Goal: Transaction & Acquisition: Purchase product/service

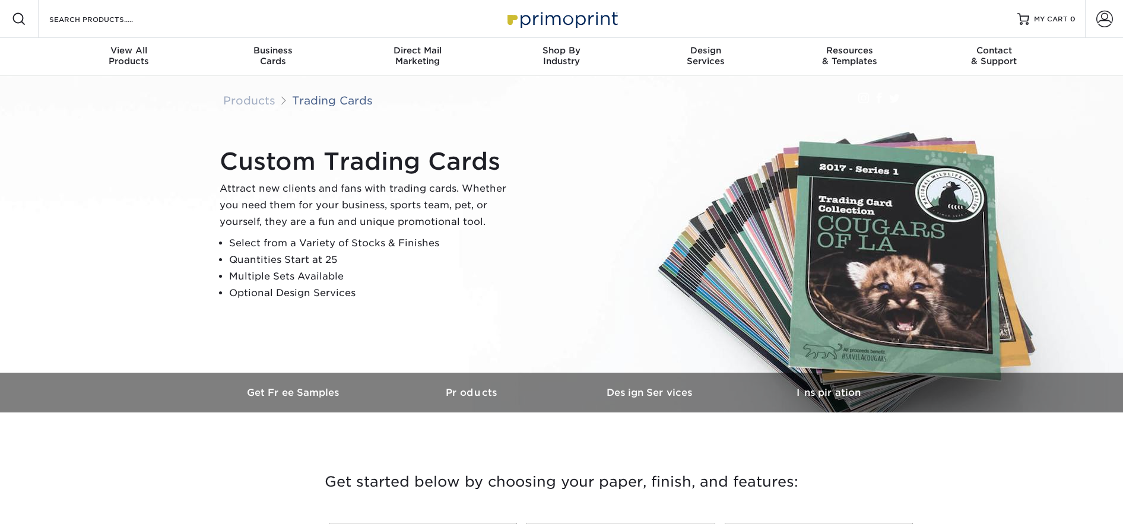
click at [592, 187] on div "Custom Trading Cards Attract new clients and fans with trading cards. Whether y…" at bounding box center [567, 224] width 712 height 164
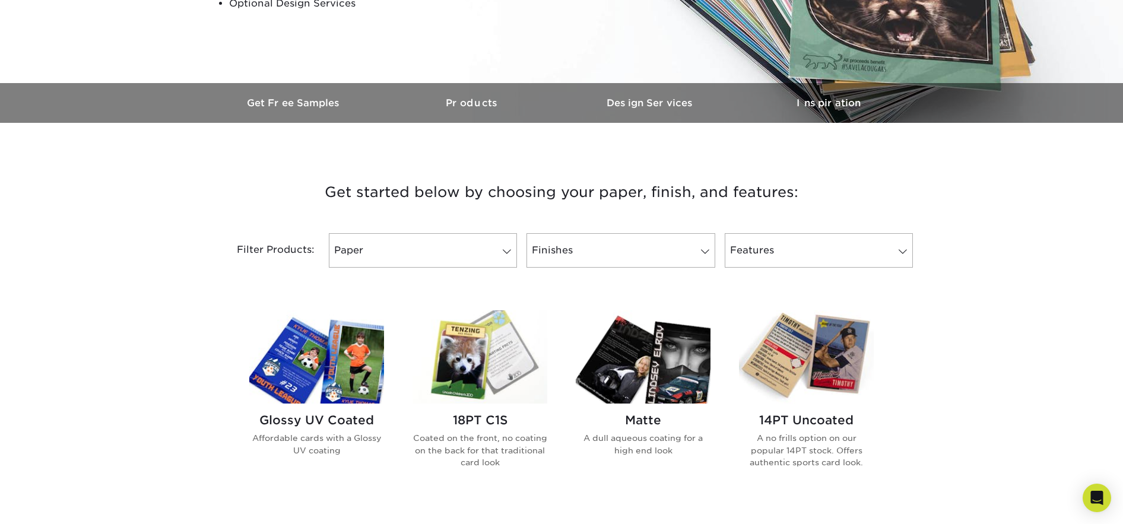
scroll to position [294, 0]
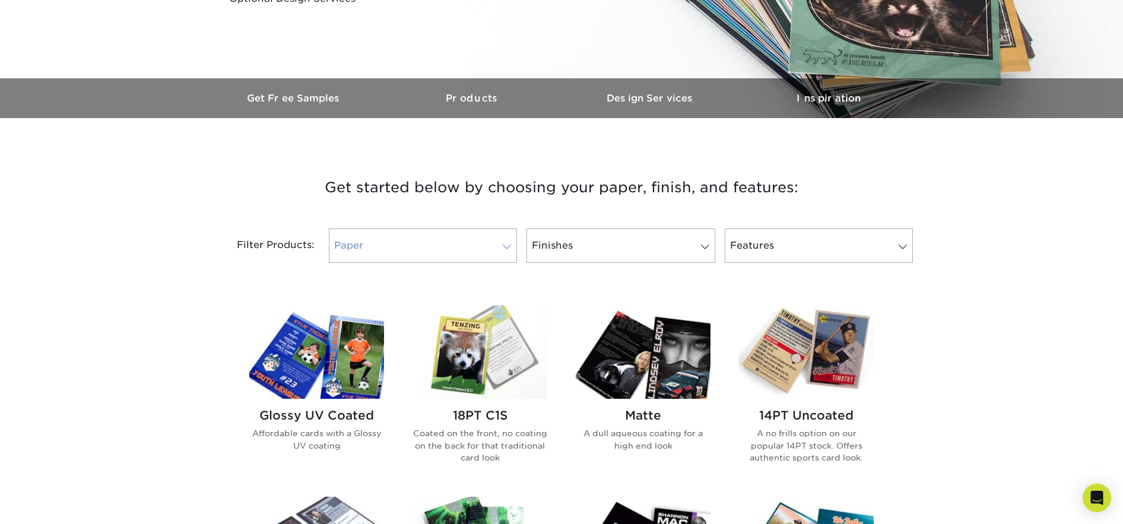
click at [465, 253] on link "Paper" at bounding box center [423, 246] width 188 height 34
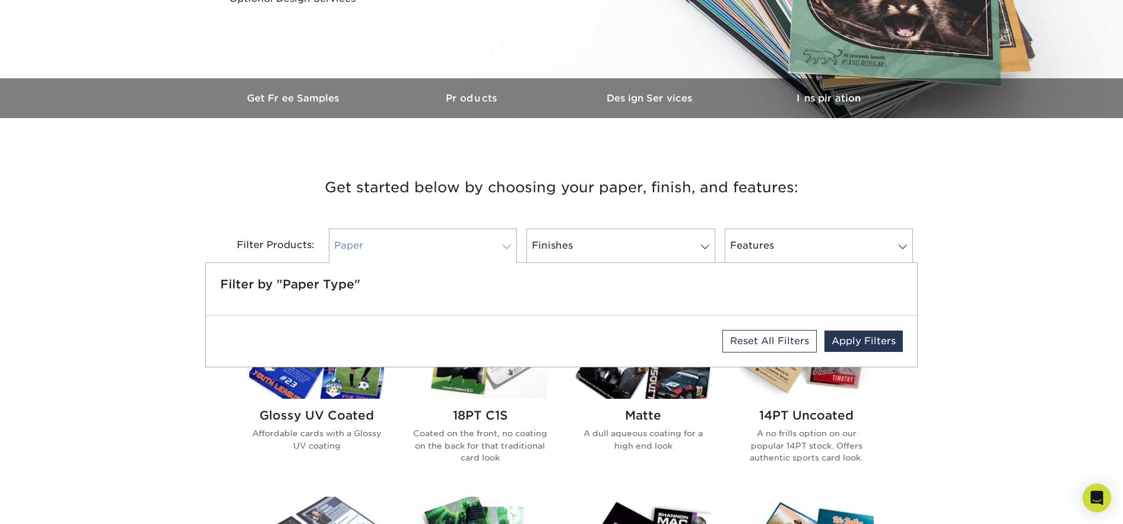
click at [465, 253] on link "Paper" at bounding box center [423, 246] width 188 height 34
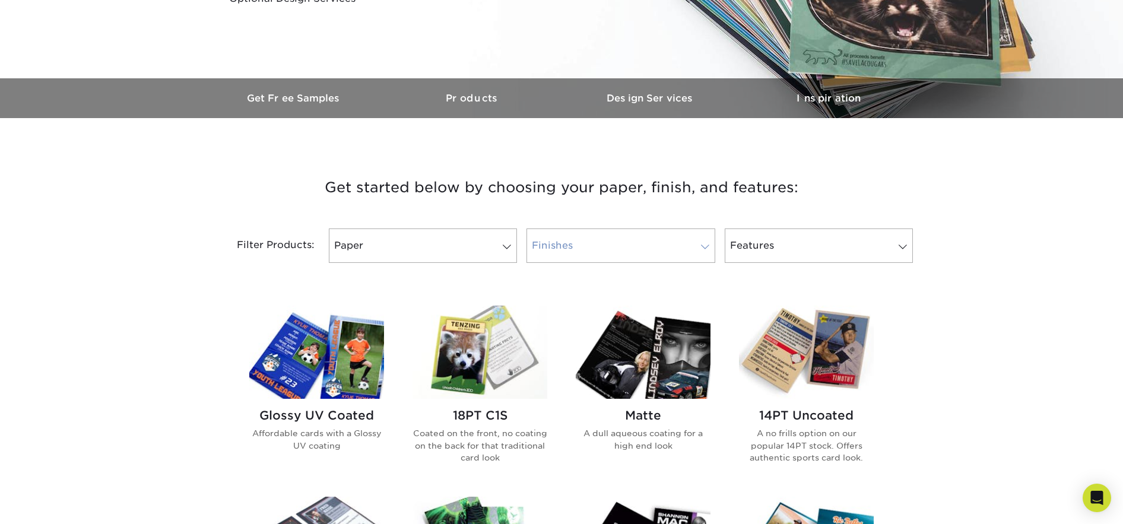
click at [566, 240] on link "Finishes" at bounding box center [620, 246] width 188 height 34
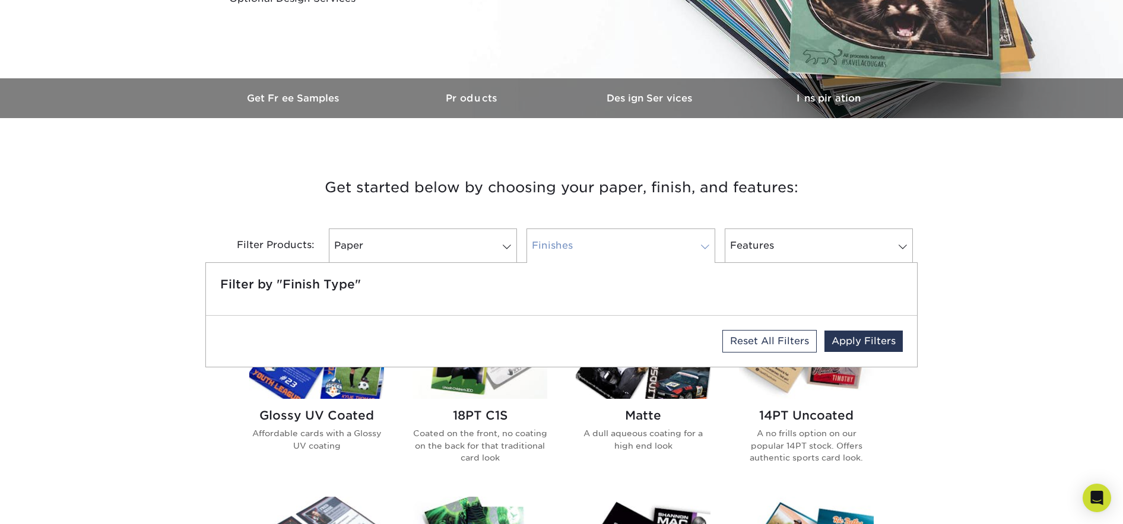
click at [566, 240] on link "Finishes" at bounding box center [620, 246] width 188 height 34
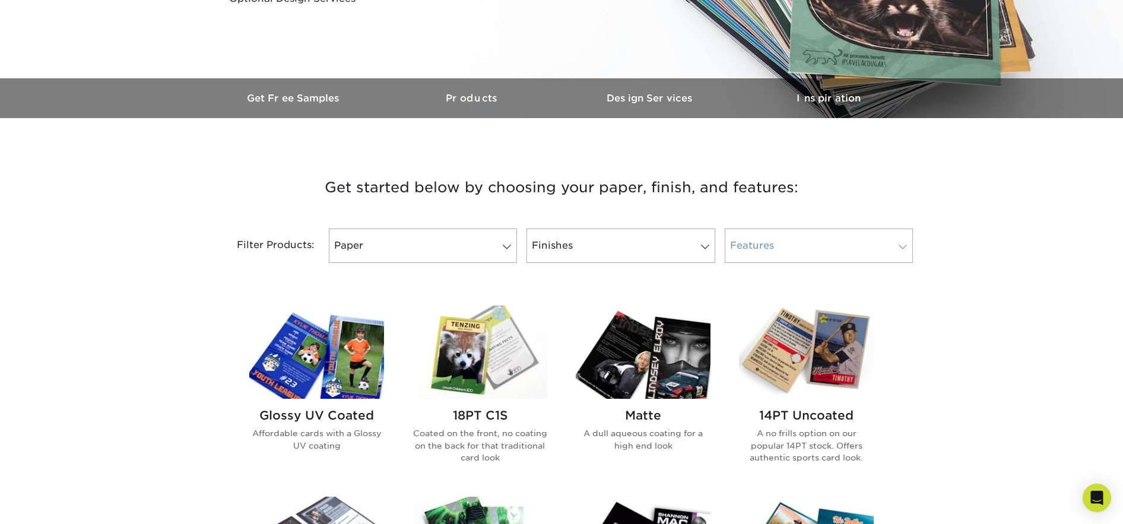
click at [801, 239] on link "Features" at bounding box center [819, 246] width 188 height 34
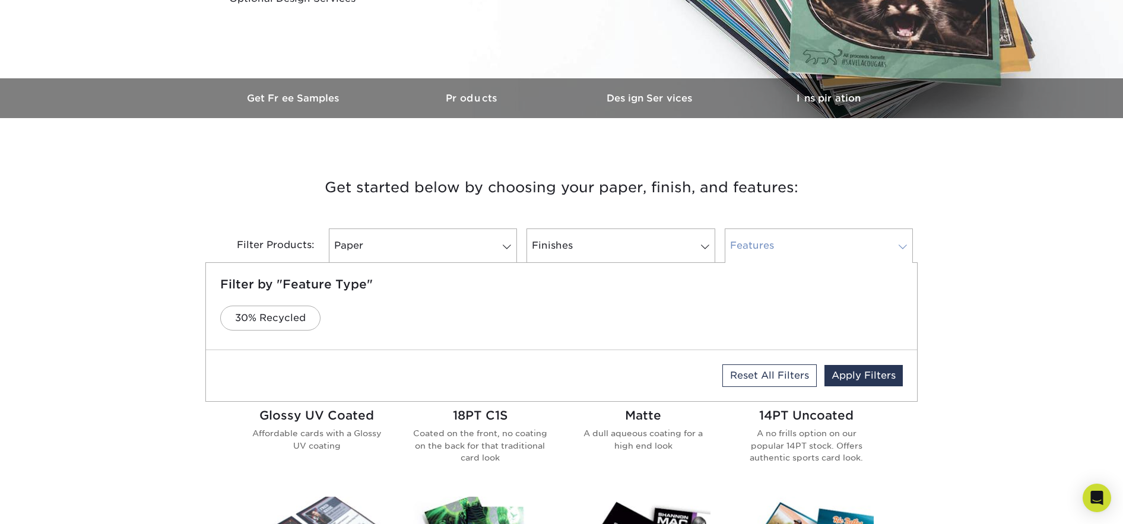
click at [800, 239] on link "Features" at bounding box center [819, 246] width 188 height 34
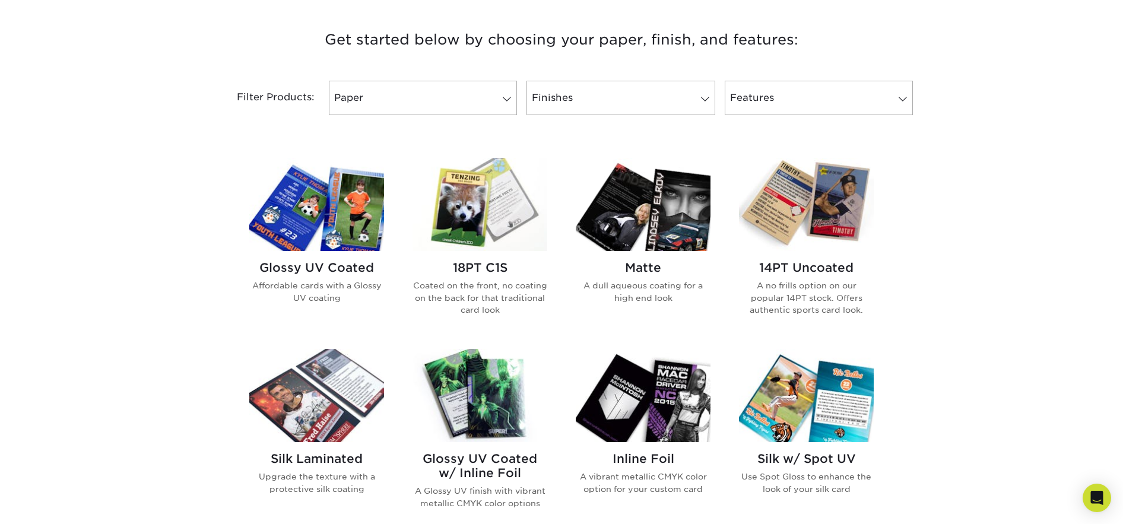
scroll to position [426, 0]
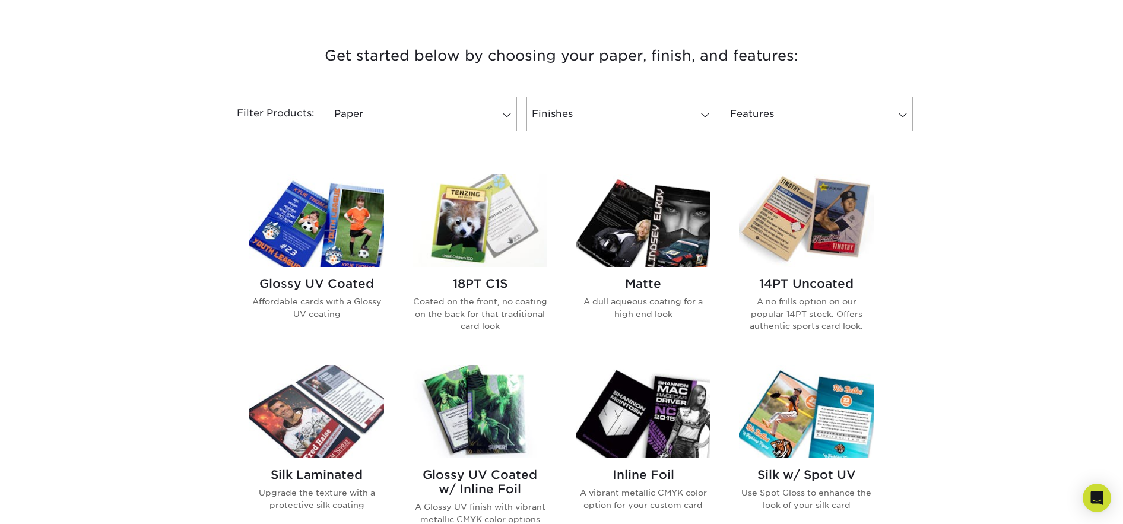
click at [617, 210] on img at bounding box center [643, 220] width 135 height 93
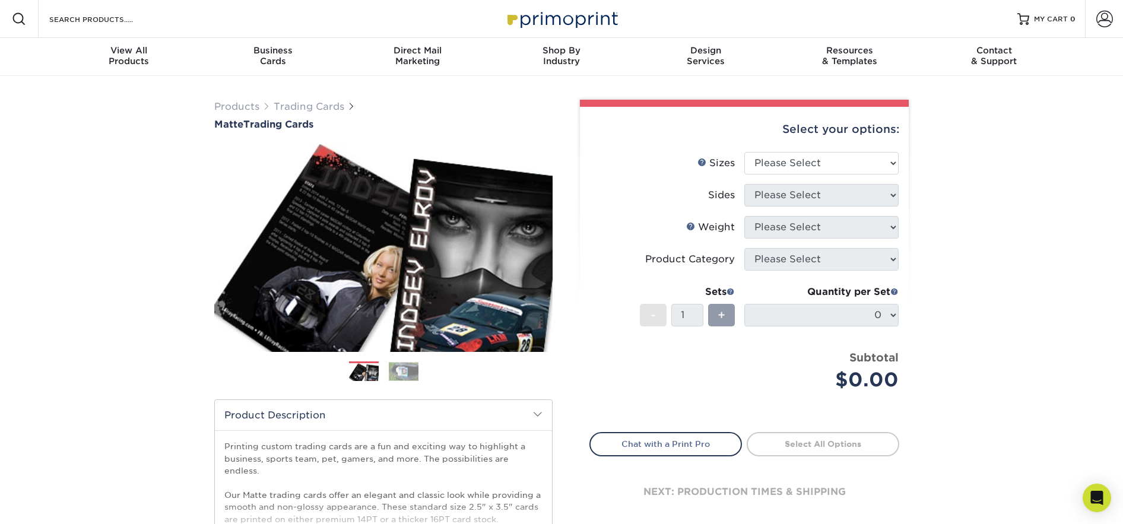
click at [977, 184] on div "Products Trading Cards Matte Trading Cards" at bounding box center [561, 393] width 1123 height 634
click at [966, 204] on div "Products Trading Cards Matte Trading Cards" at bounding box center [561, 393] width 1123 height 634
click at [829, 162] on select "Please Select 2.5" x 3.5"" at bounding box center [821, 163] width 154 height 23
select select "2.50x3.50"
click at [744, 152] on select "Please Select 2.5" x 3.5"" at bounding box center [821, 163] width 154 height 23
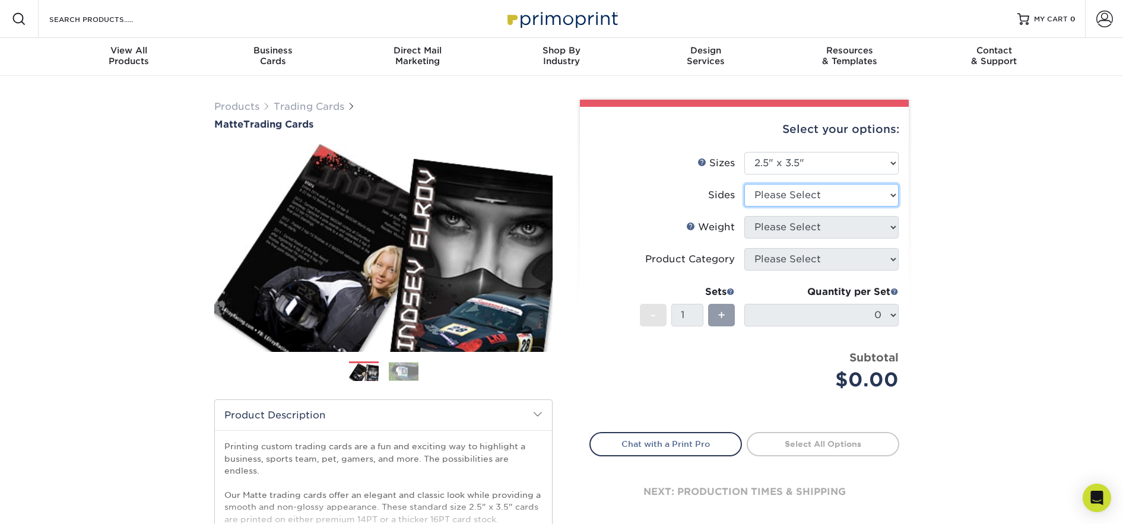
click at [818, 192] on select "Please Select Print Both Sides Print Front Only" at bounding box center [821, 195] width 154 height 23
select select "13abbda7-1d64-4f25-8bb2-c179b224825d"
click at [744, 184] on select "Please Select Print Both Sides Print Front Only" at bounding box center [821, 195] width 154 height 23
click at [813, 233] on select "Please Select 16PT 14PT" at bounding box center [821, 227] width 154 height 23
select select "14PT"
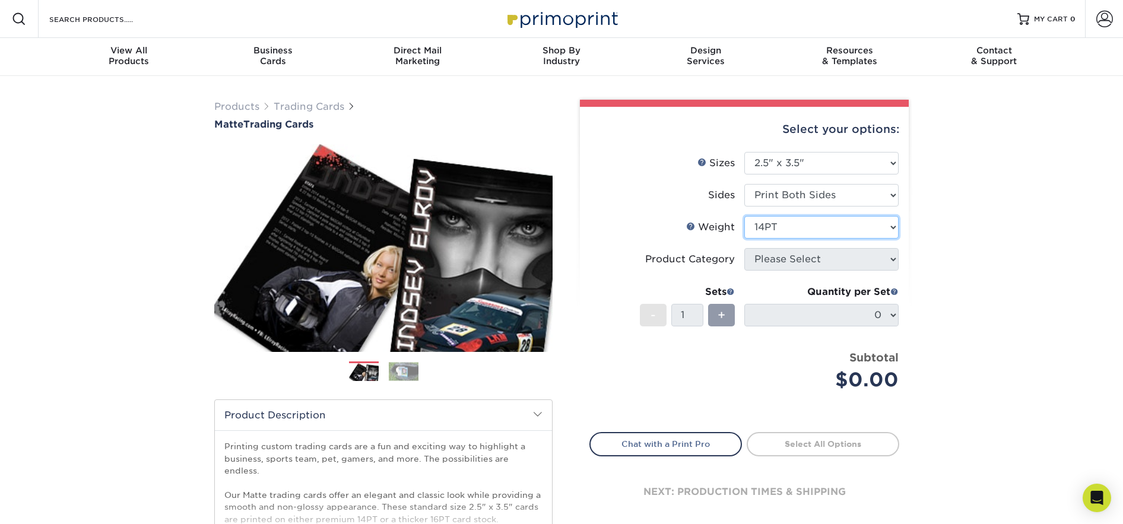
click at [744, 216] on select "Please Select 16PT 14PT" at bounding box center [821, 227] width 154 height 23
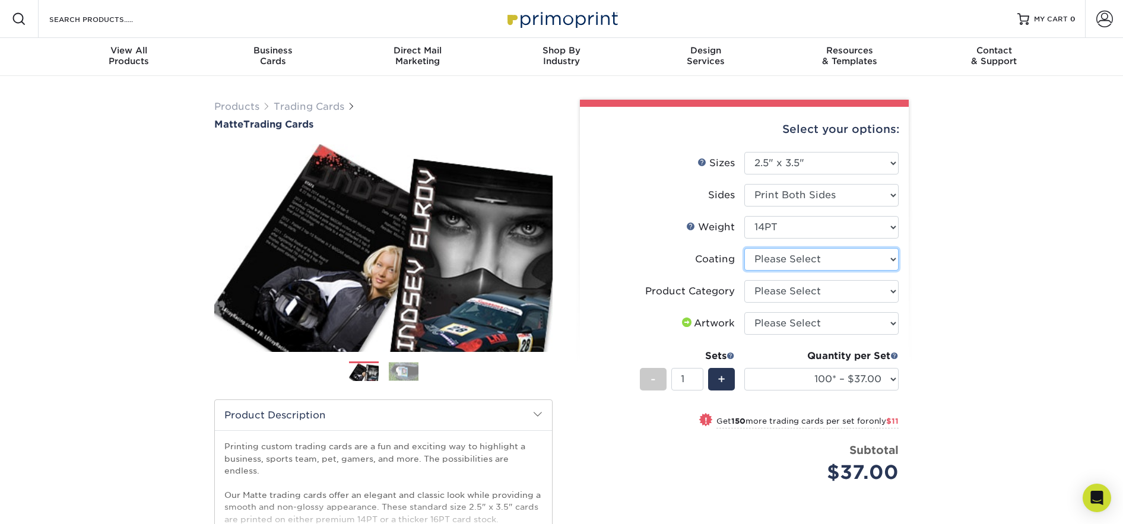
click at [885, 258] on select at bounding box center [821, 259] width 154 height 23
select select "121bb7b5-3b4d-429f-bd8d-bbf80e953313"
click at [744, 248] on select at bounding box center [821, 259] width 154 height 23
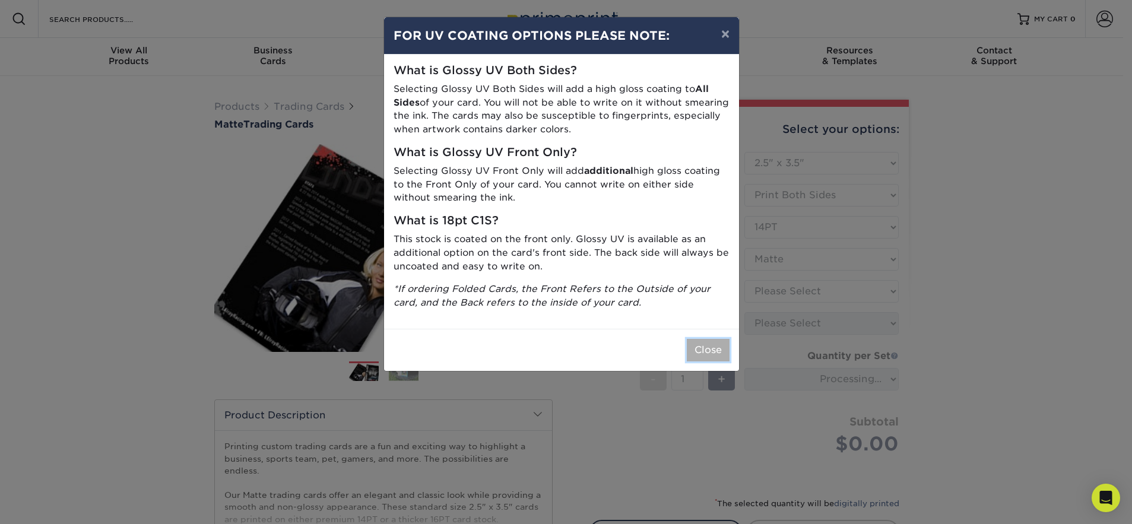
click at [694, 346] on button "Close" at bounding box center [708, 350] width 43 height 23
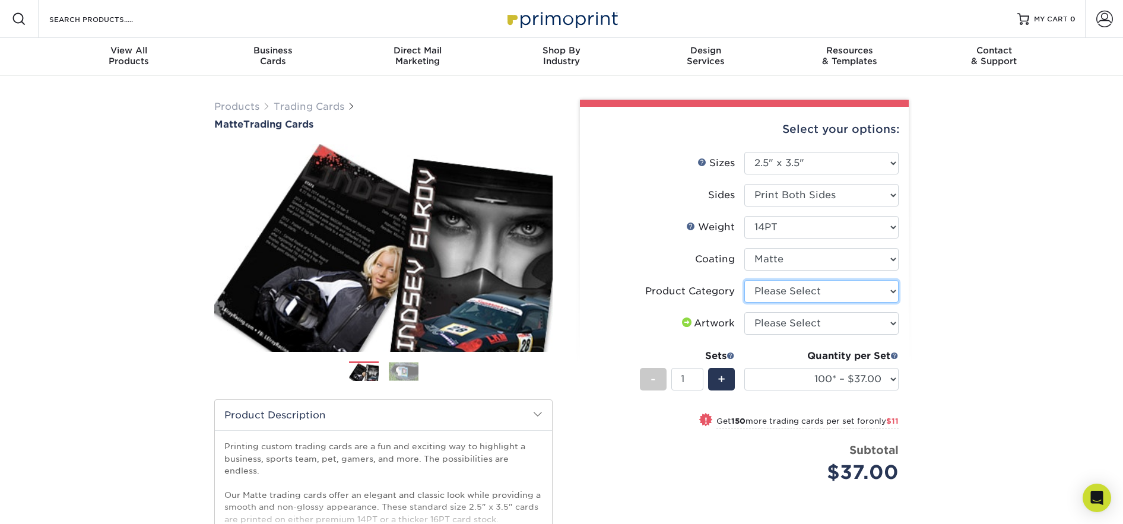
click at [829, 291] on select "Please Select Trading Cards" at bounding box center [821, 291] width 154 height 23
select select "c2f9bce9-36c2-409d-b101-c29d9d031e18"
click at [744, 280] on select "Please Select Trading Cards" at bounding box center [821, 291] width 154 height 23
click at [809, 323] on select "Please Select I will upload files I need a design - $100" at bounding box center [821, 323] width 154 height 23
select select "upload"
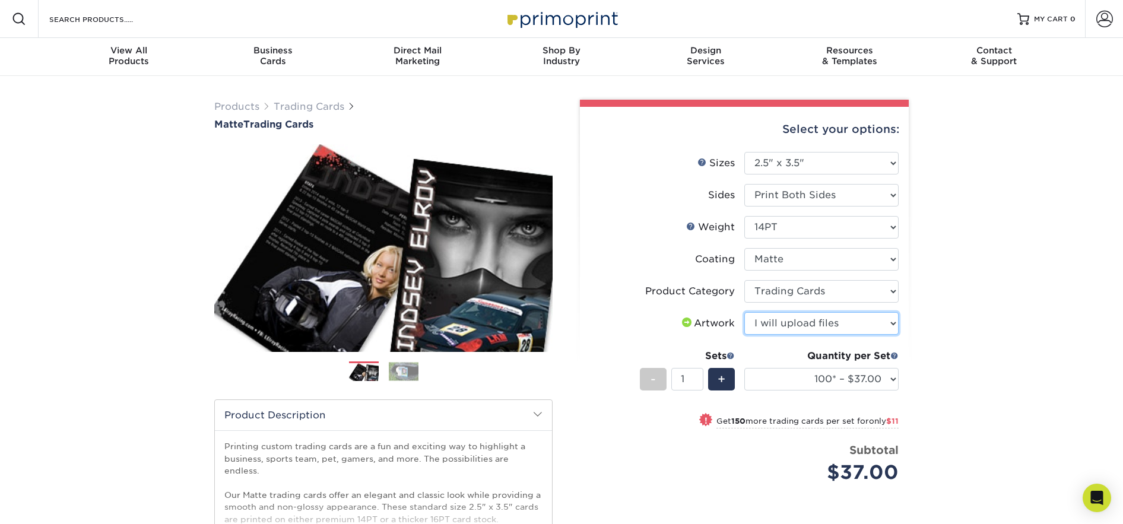
click at [744, 312] on select "Please Select I will upload files I need a design - $100" at bounding box center [821, 323] width 154 height 23
click at [947, 319] on div "Products Trading Cards Matte Trading Cards" at bounding box center [561, 393] width 1123 height 634
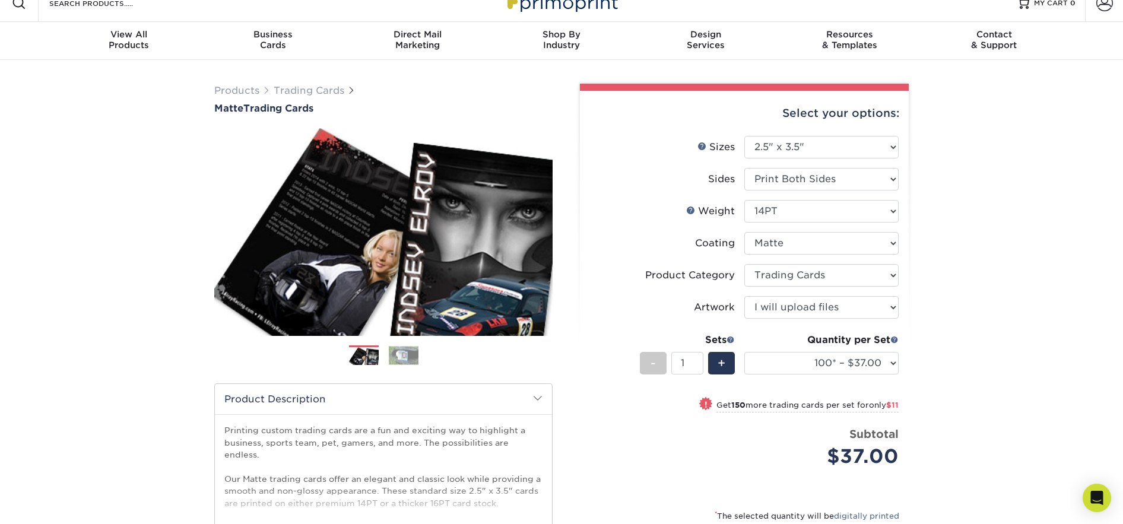
scroll to position [17, 0]
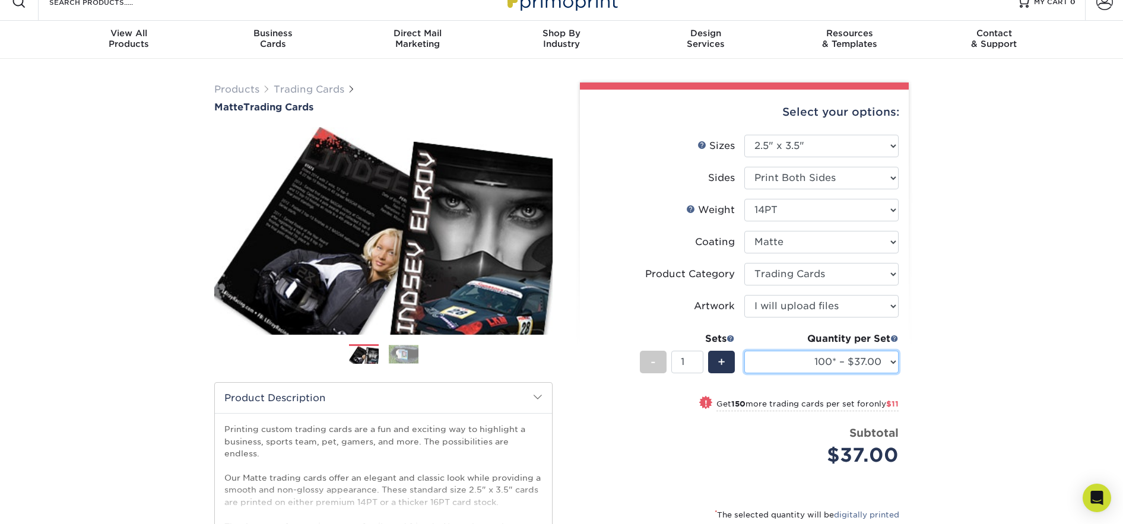
click at [875, 358] on select "100* – $37.00 250* – $48.00 500* – $59.00 1000 – $72.00 2500 – $144.00 5000 – $…" at bounding box center [821, 362] width 154 height 23
click at [744, 351] on select "100* – $37.00 250* – $48.00 500* – $59.00 1000 – $72.00 2500 – $144.00 5000 – $…" at bounding box center [821, 362] width 154 height 23
click at [940, 376] on div "Products Trading Cards Matte Trading Cards" at bounding box center [561, 376] width 1123 height 634
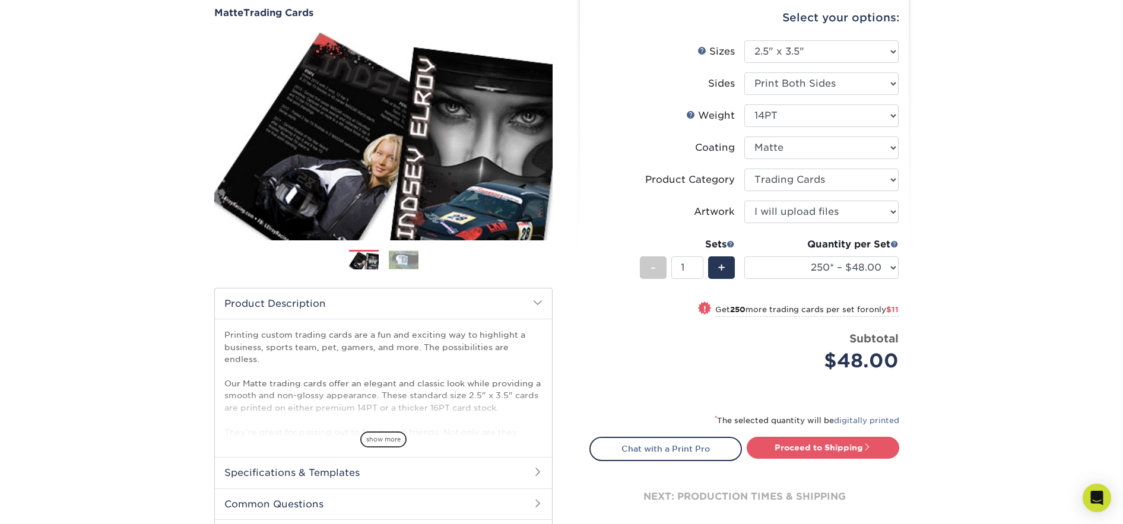
scroll to position [185, 0]
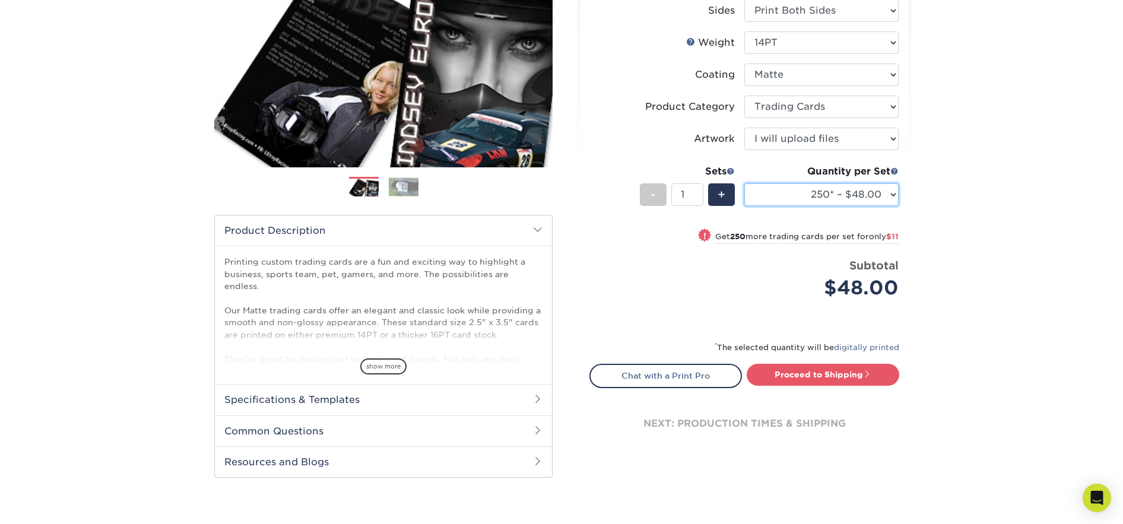
click at [842, 188] on select "100* – $37.00 250* – $48.00 500* – $59.00 1000 – $72.00 2500 – $144.00 5000 – $…" at bounding box center [821, 194] width 154 height 23
click at [744, 183] on select "100* – $37.00 250* – $48.00 500* – $59.00 1000 – $72.00 2500 – $144.00 5000 – $…" at bounding box center [821, 194] width 154 height 23
click at [960, 222] on div "Products Trading Cards Matte Trading Cards" at bounding box center [561, 208] width 1123 height 634
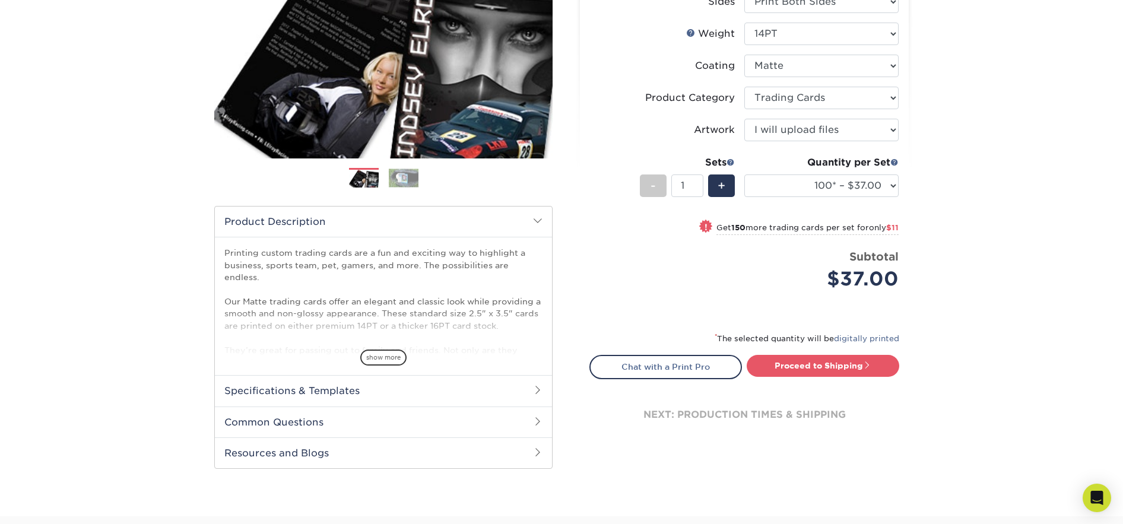
scroll to position [196, 0]
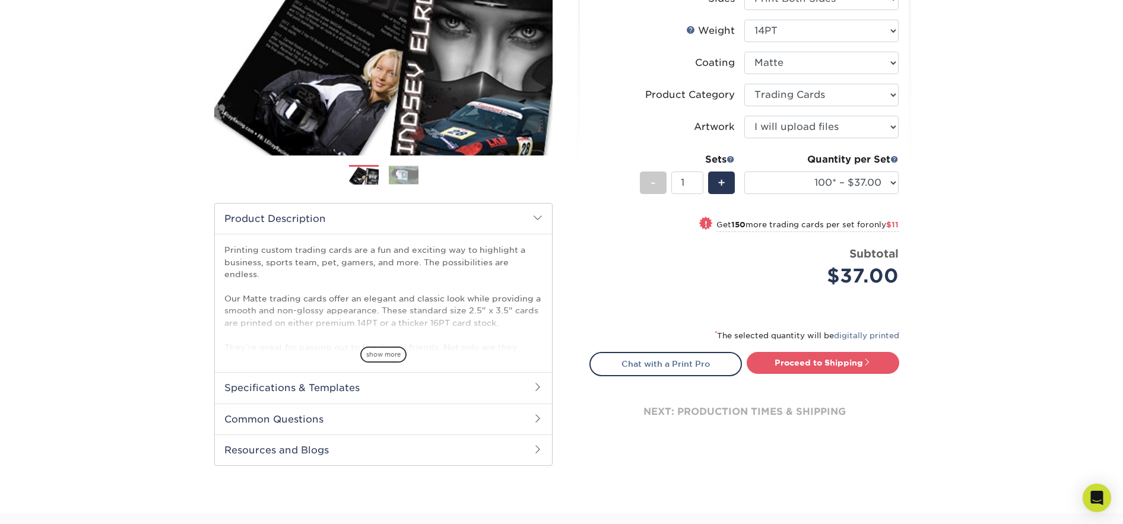
click at [742, 224] on small "Get 150 more trading cards per set for only $11" at bounding box center [807, 226] width 182 height 12
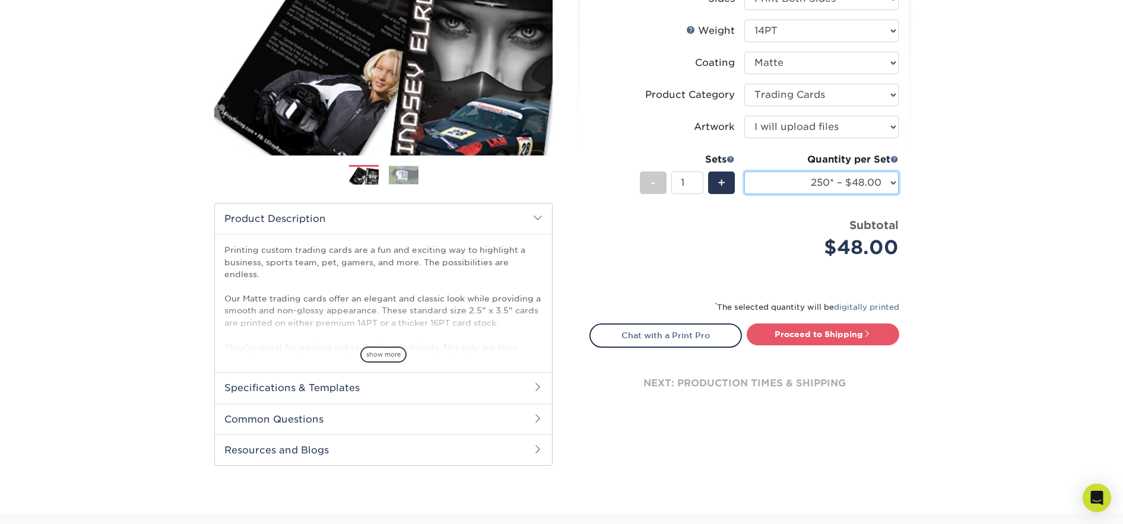
click at [889, 180] on select "100* – $37.00 250* – $48.00 500* – $59.00 1000 – $72.00 2500 – $144.00 5000 – $…" at bounding box center [821, 183] width 154 height 23
click at [744, 172] on select "100* – $37.00 250* – $48.00 500* – $59.00 1000 – $72.00 2500 – $144.00 5000 – $…" at bounding box center [821, 183] width 154 height 23
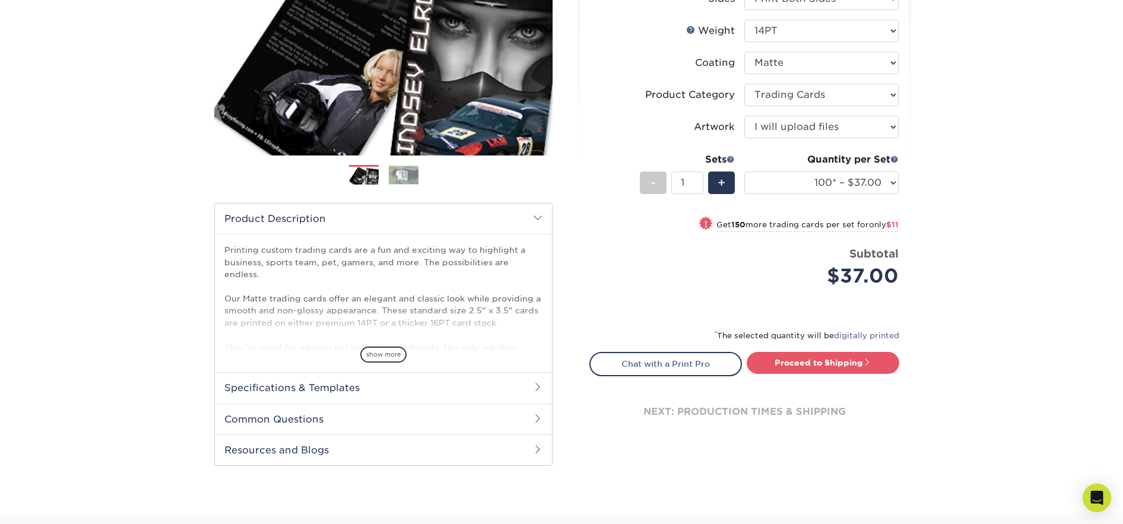
click at [953, 231] on div "Products Trading Cards Matte Trading Cards" at bounding box center [561, 197] width 1123 height 634
click at [885, 184] on select "100* – $37.00 250* – $48.00 500* – $59.00 1000 – $72.00 2500 – $144.00 5000 – $…" at bounding box center [821, 183] width 154 height 23
select select "250* – $48.00"
click at [744, 172] on select "100* – $37.00 250* – $48.00 500* – $59.00 1000 – $72.00 2500 – $144.00 5000 – $…" at bounding box center [821, 183] width 154 height 23
click at [951, 231] on div "Products Trading Cards Matte Trading Cards" at bounding box center [561, 197] width 1123 height 634
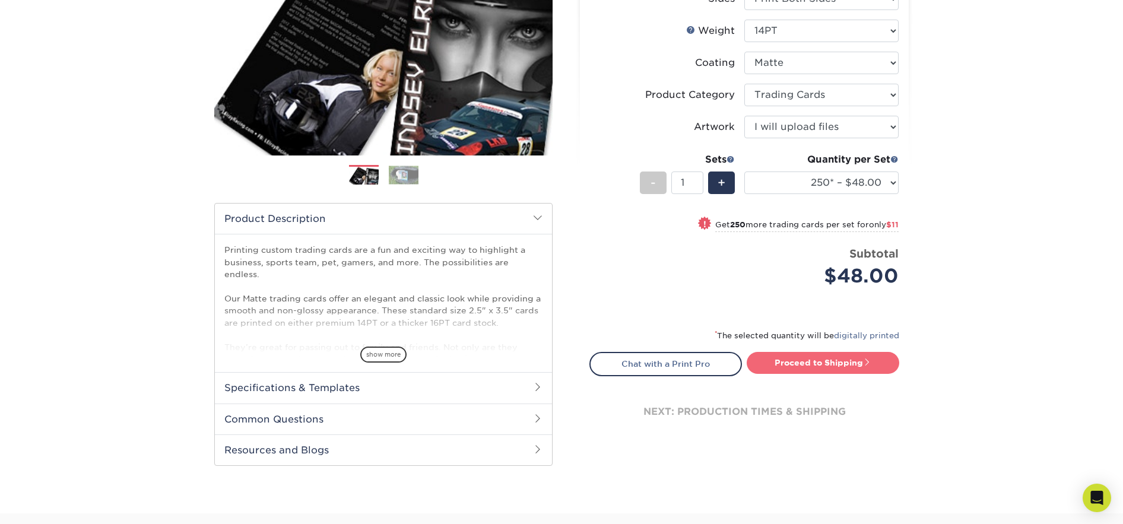
click at [815, 360] on link "Proceed to Shipping" at bounding box center [823, 362] width 153 height 21
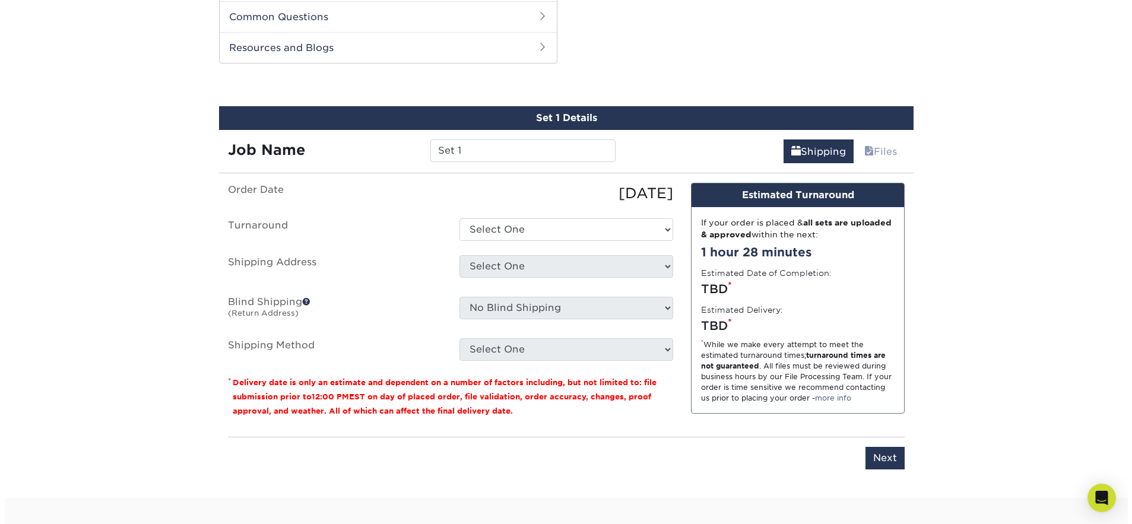
scroll to position [604, 0]
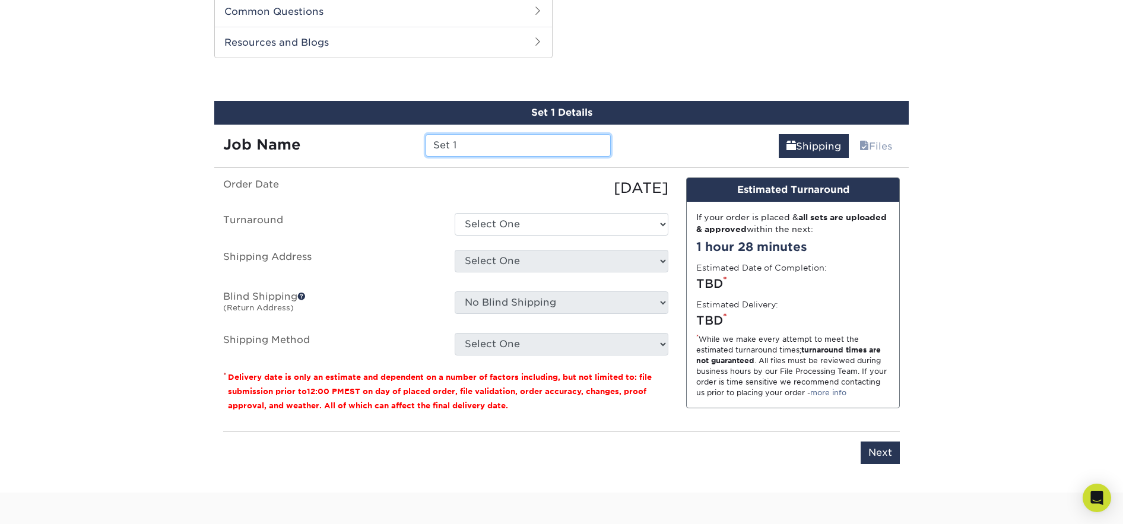
click at [499, 142] on input "Set 1" at bounding box center [518, 145] width 185 height 23
drag, startPoint x: 493, startPoint y: 142, endPoint x: 398, endPoint y: 142, distance: 94.4
click at [398, 142] on div "Job Name Set 1" at bounding box center [416, 145] width 405 height 23
type input "Timmy"
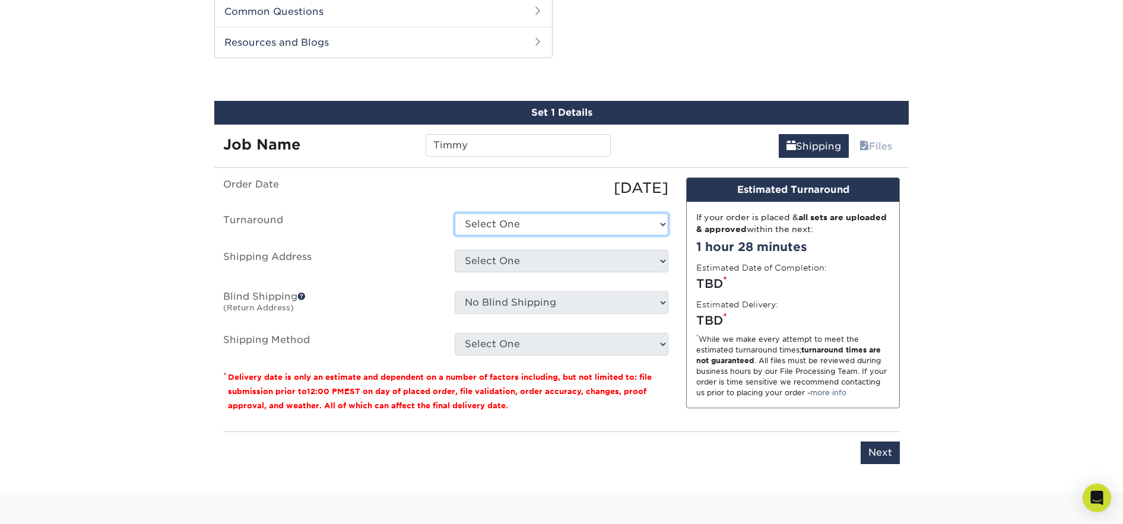
click at [544, 233] on select "Select One 2-4 Business Days 2 Day Next Business Day" at bounding box center [562, 224] width 214 height 23
select select "c9edfea6-fda4-4f39-a21f-ba96c08f9d11"
click at [455, 213] on select "Select One 2-4 Business Days 2 Day Next Business Day" at bounding box center [562, 224] width 214 height 23
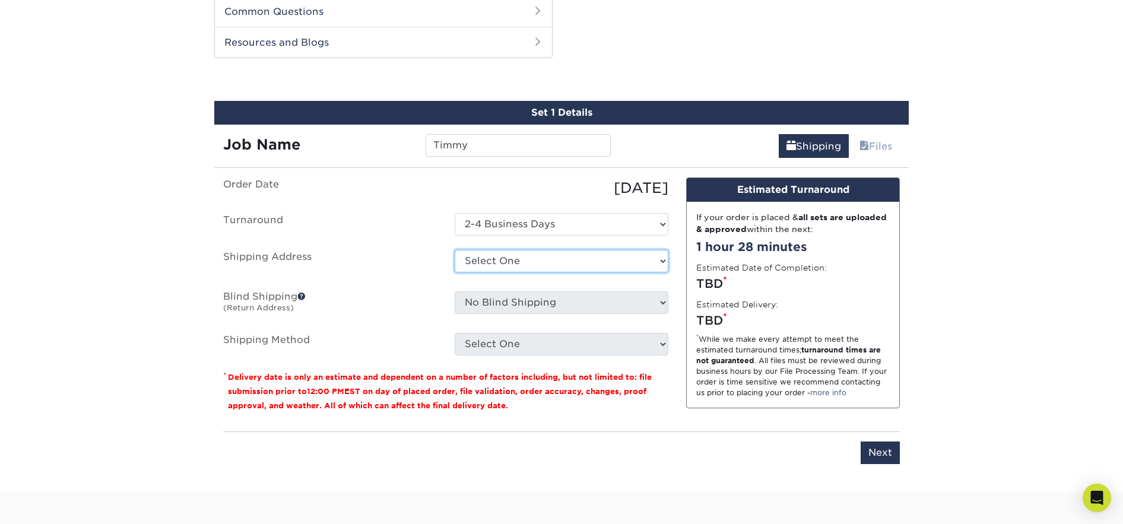
click at [512, 262] on select "Select One + Add New Address - Login" at bounding box center [562, 261] width 214 height 23
select select "newaddress"
click at [455, 250] on select "Select One + Add New Address - Login" at bounding box center [562, 261] width 214 height 23
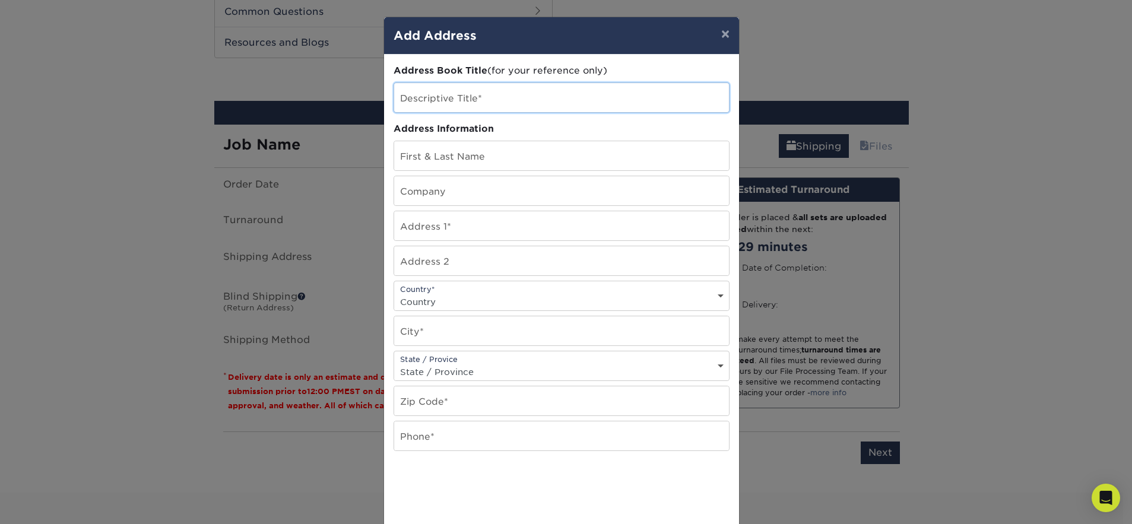
click at [461, 90] on input "text" at bounding box center [561, 97] width 335 height 29
type input "Karting"
type input "[PERSON_NAME]"
type input "[STREET_ADDRESS]"
type input "[GEOGRAPHIC_DATA]"
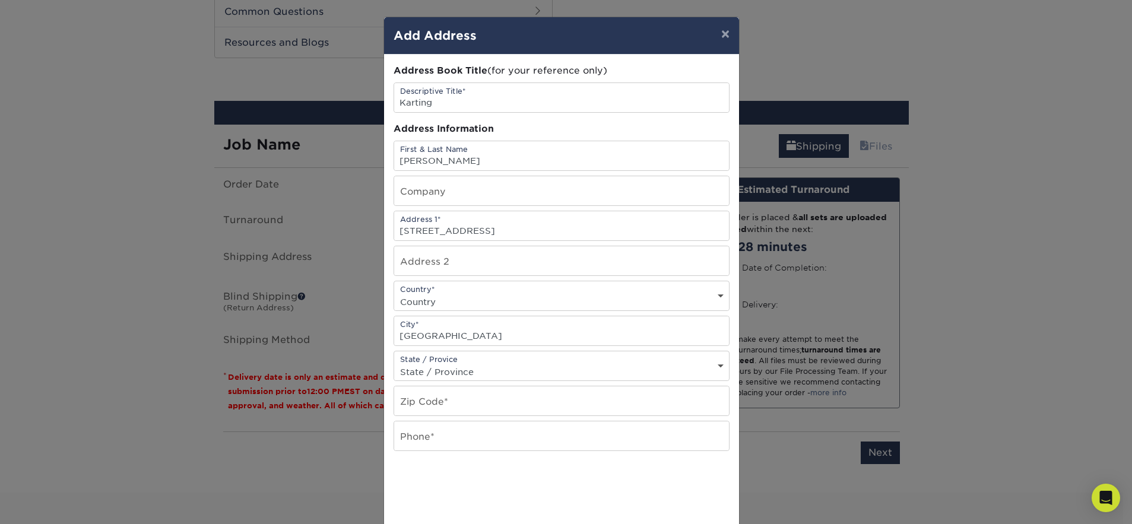
select select "PA"
type input "16038"
type input "[PHONE_NUMBER]"
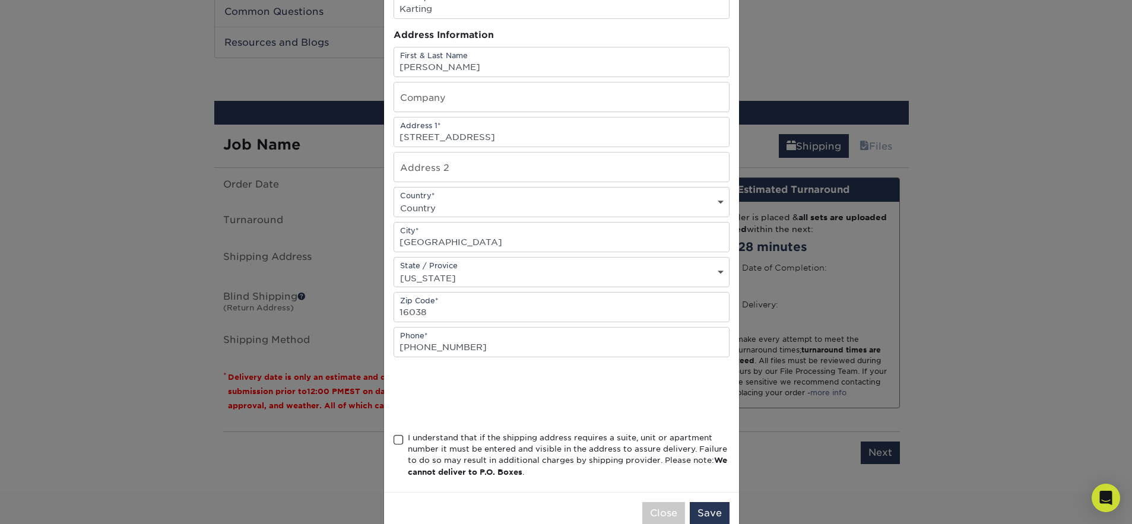
scroll to position [121, 0]
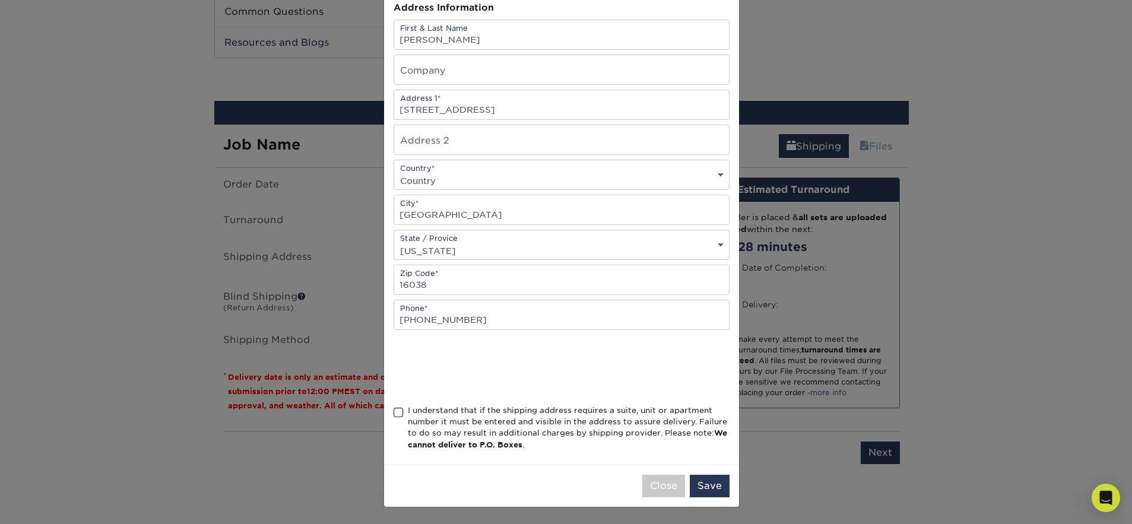
click at [398, 415] on span at bounding box center [399, 412] width 10 height 11
click at [0, 0] on input "I understand that if the shipping address requires a suite, unit or apartment n…" at bounding box center [0, 0] width 0 height 0
click at [713, 483] on button "Save" at bounding box center [710, 486] width 40 height 23
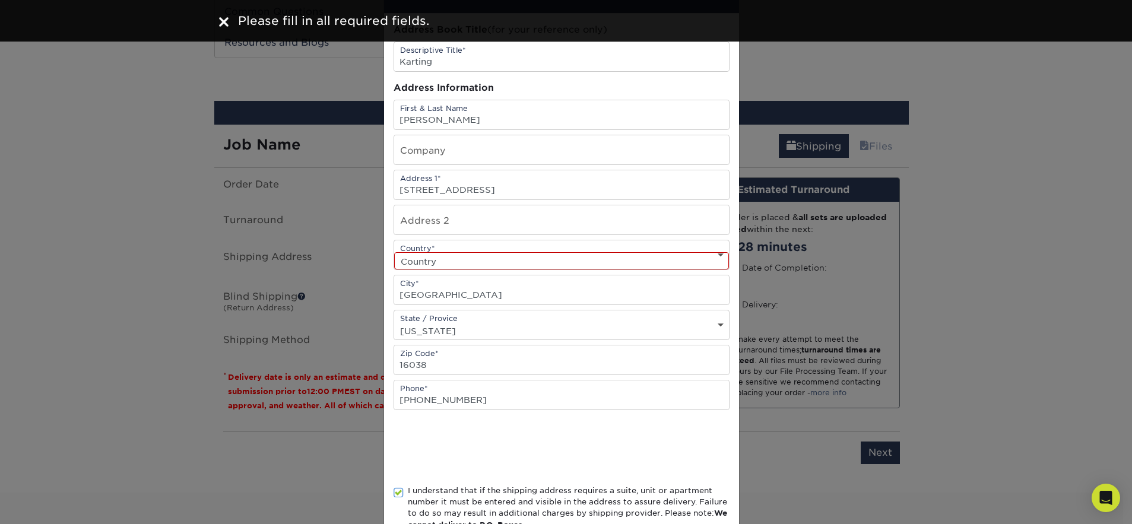
scroll to position [0, 0]
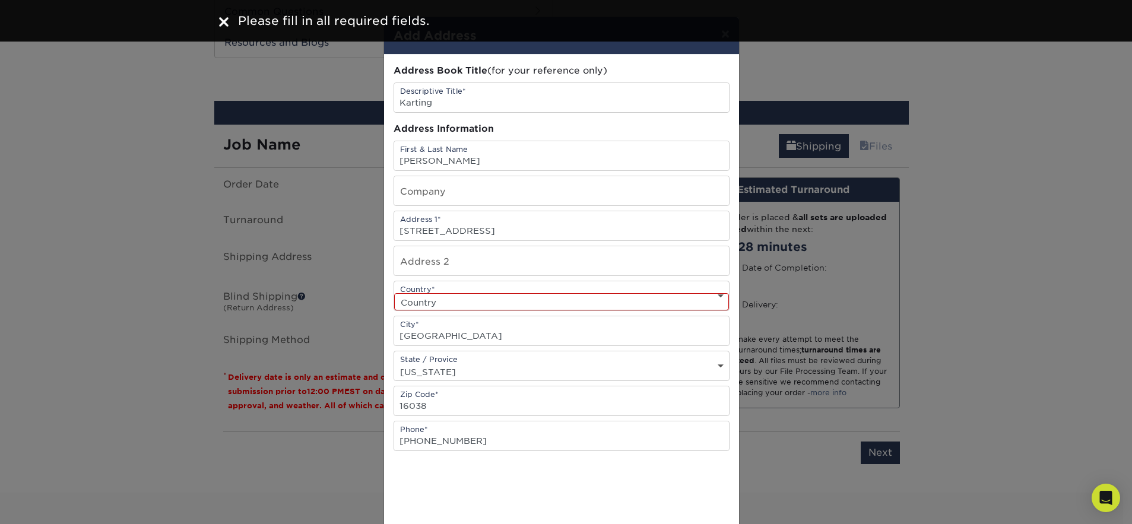
click at [464, 299] on select "Country [GEOGRAPHIC_DATA] [GEOGRAPHIC_DATA] ----------------------------- [GEOG…" at bounding box center [561, 301] width 335 height 17
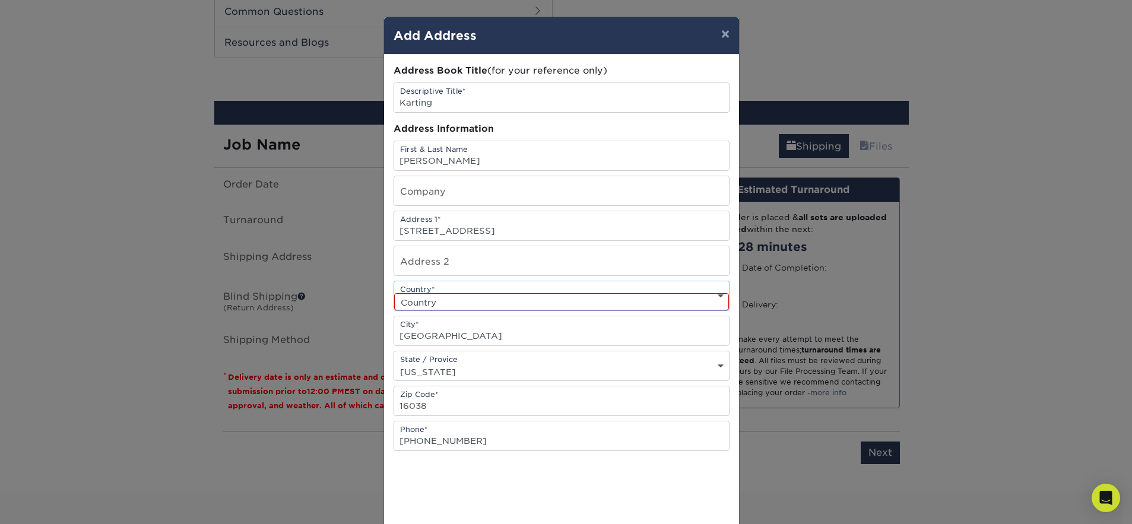
select select "US"
click at [394, 293] on select "Country [GEOGRAPHIC_DATA] [GEOGRAPHIC_DATA] ----------------------------- [GEOG…" at bounding box center [561, 301] width 335 height 17
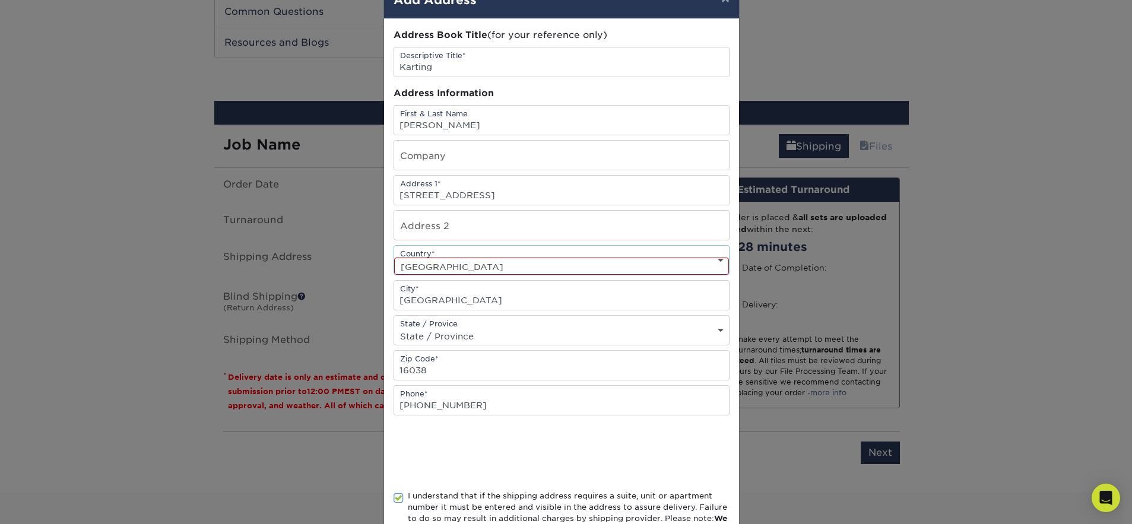
scroll to position [121, 0]
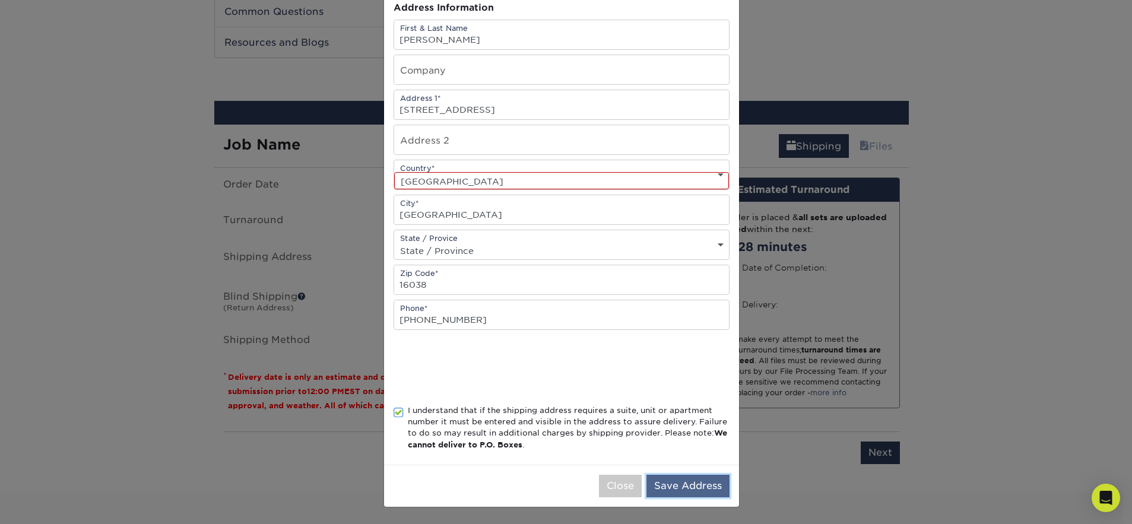
click at [683, 496] on button "Save Address" at bounding box center [687, 486] width 83 height 23
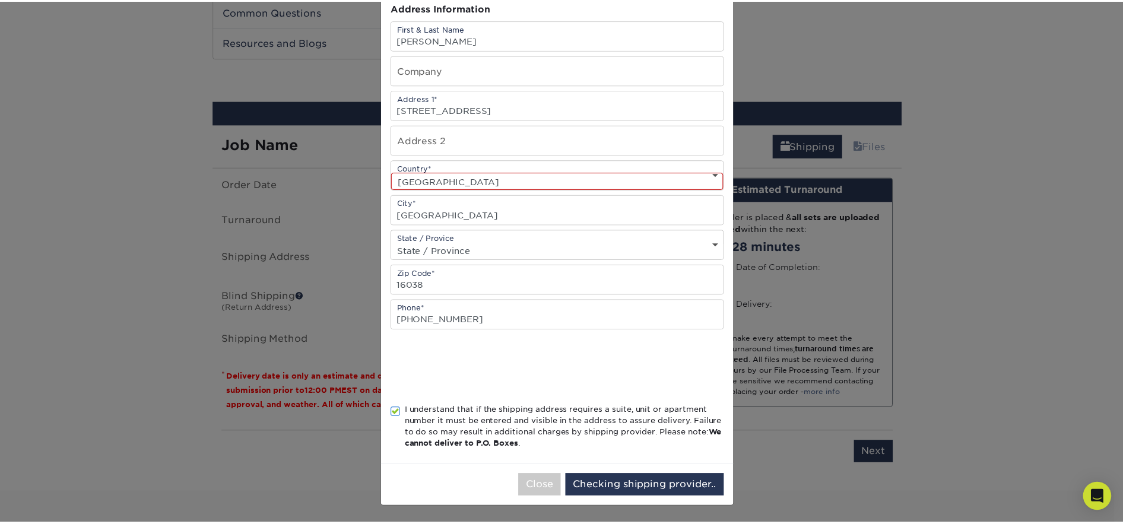
scroll to position [0, 0]
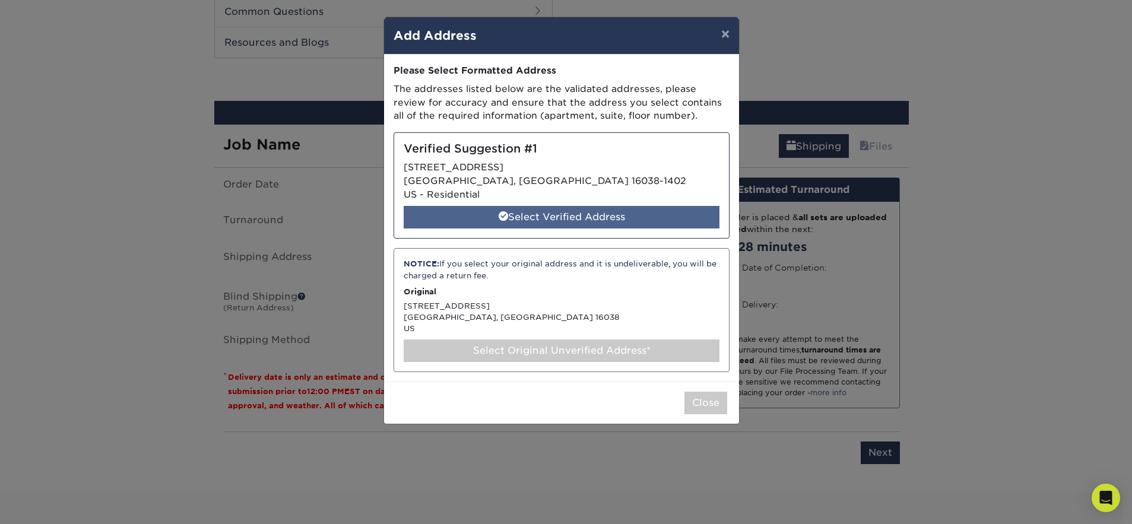
click at [547, 212] on div "Select Verified Address" at bounding box center [562, 217] width 316 height 23
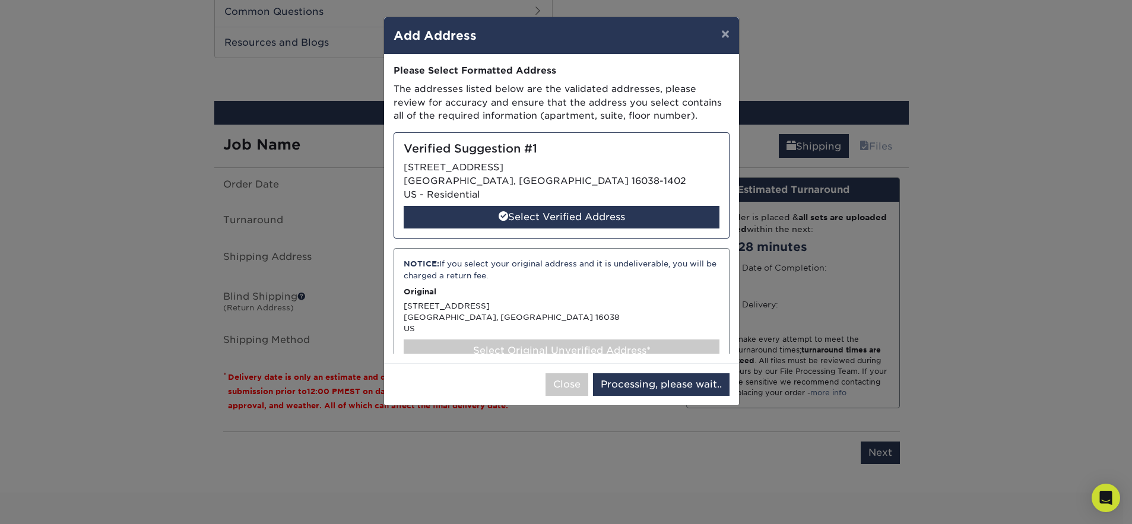
select select "286029"
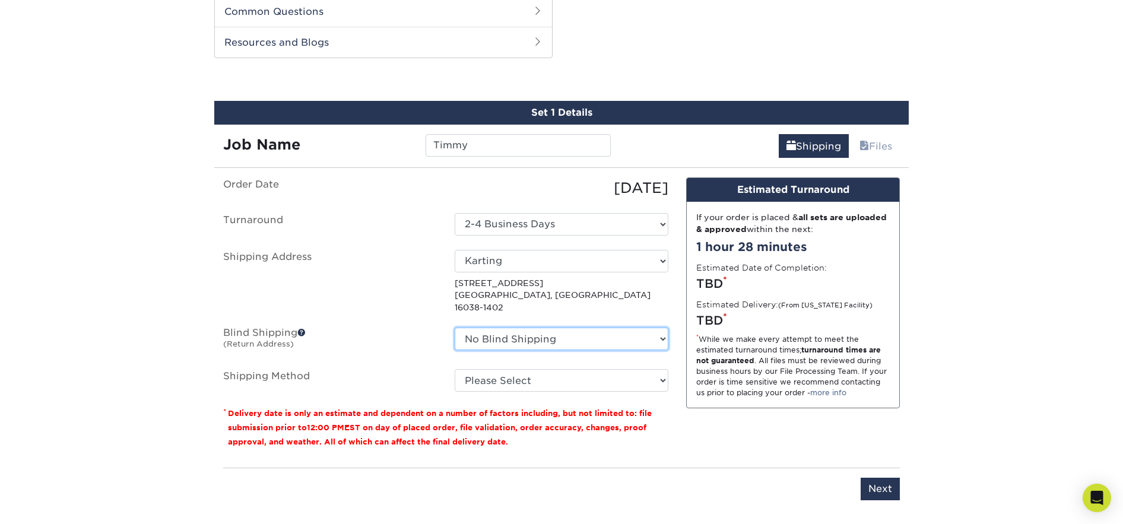
click at [485, 329] on select "No Blind Shipping + Add New Address" at bounding box center [562, 339] width 214 height 23
click at [478, 372] on select "Please Select 3 Day Shipping Service (+$22.70) 2 Day Air Shipping (+$23.17) Gro…" at bounding box center [562, 380] width 214 height 23
select select "12"
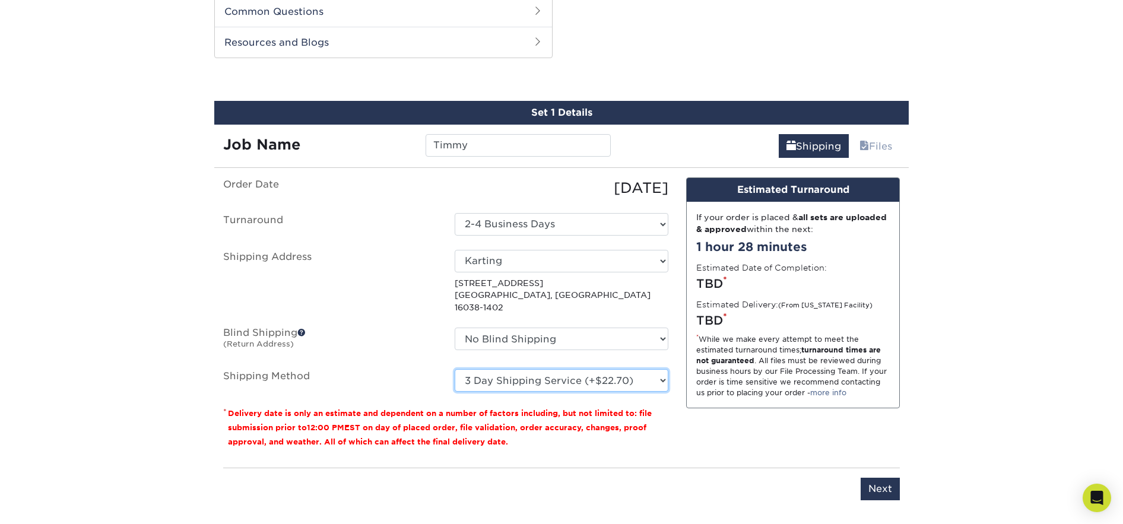
click at [455, 369] on select "Please Select 3 Day Shipping Service (+$22.70) 2 Day Air Shipping (+$23.17) Gro…" at bounding box center [562, 380] width 214 height 23
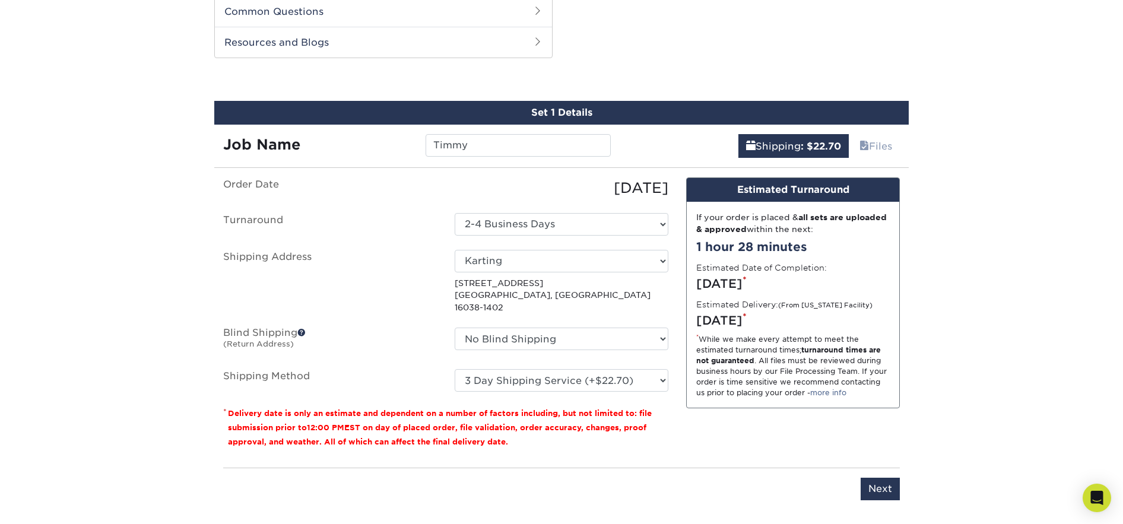
click at [691, 405] on div "If your order is placed & all sets are uploaded & approved within the next: 1 h…" at bounding box center [793, 305] width 212 height 206
click at [875, 478] on input "Next" at bounding box center [880, 489] width 39 height 23
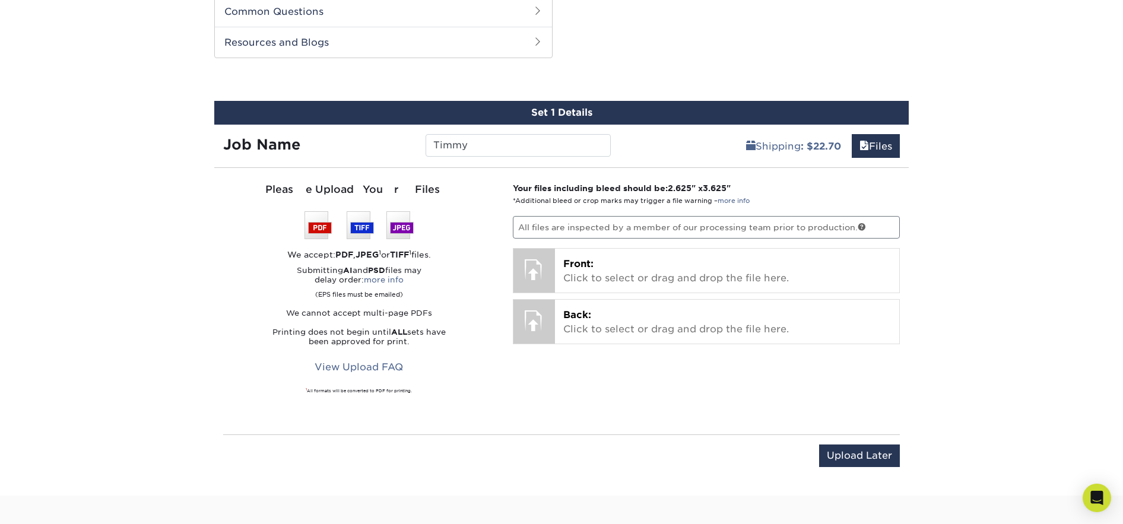
click at [709, 233] on p "All files are inspected by a member of our processing team prior to production." at bounding box center [707, 227] width 388 height 23
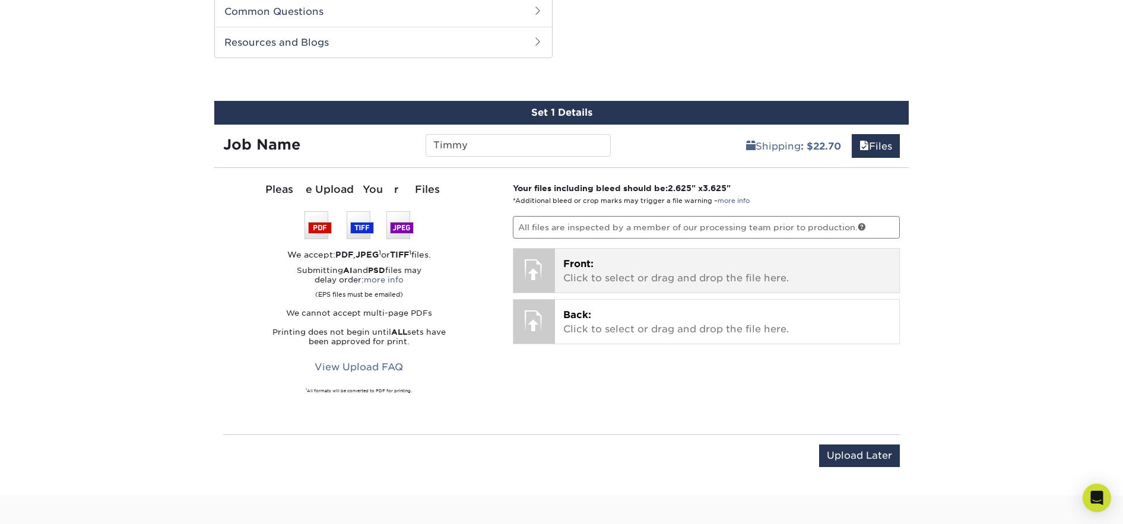
click at [708, 260] on p "Front: Click to select or drag and drop the file here." at bounding box center [727, 271] width 328 height 28
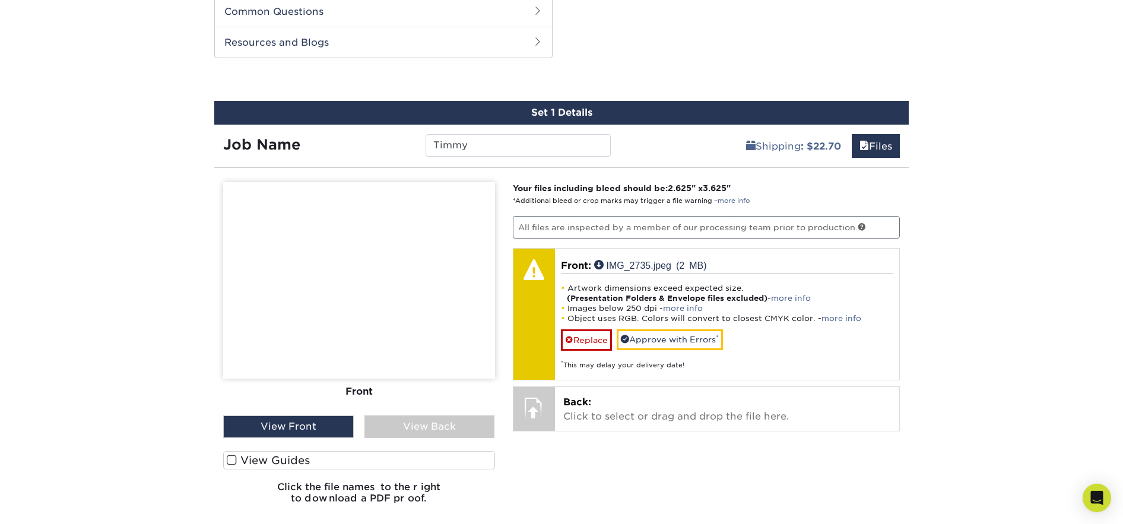
click at [982, 292] on div "Products Trading Cards Matte Trading Cards" at bounding box center [561, 30] width 1123 height 1117
